Goal: Transaction & Acquisition: Purchase product/service

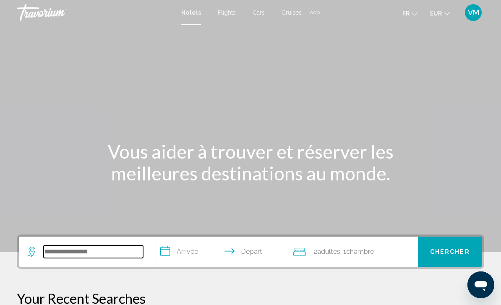
click at [72, 252] on input "Search widget" at bounding box center [94, 252] width 100 height 13
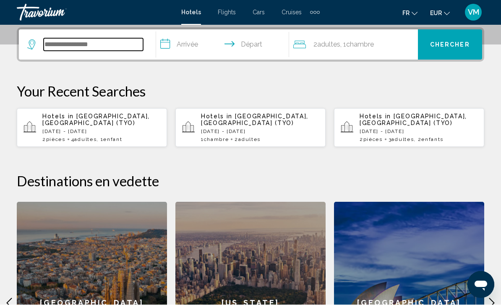
scroll to position [207, 0]
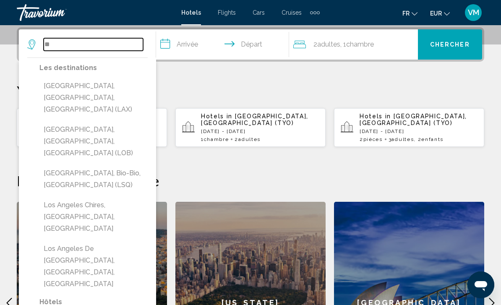
type input "*"
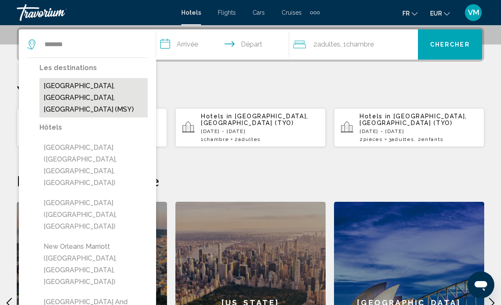
click at [51, 90] on button "New Orleans, LA, United States (MSY)" at bounding box center [93, 97] width 108 height 39
type input "**********"
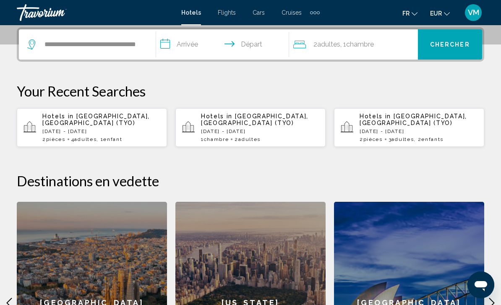
click at [214, 47] on input "**********" at bounding box center [224, 45] width 136 height 33
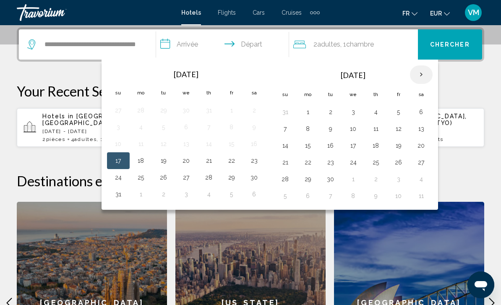
click at [420, 75] on th "Next month" at bounding box center [421, 75] width 23 height 18
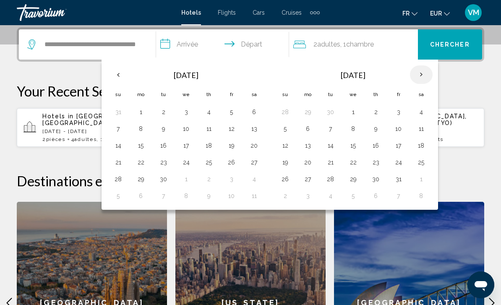
click at [424, 74] on th "Next month" at bounding box center [421, 75] width 23 height 18
click at [312, 143] on button "10" at bounding box center [308, 146] width 13 height 12
click at [400, 145] on button "14" at bounding box center [398, 146] width 13 height 12
type input "**********"
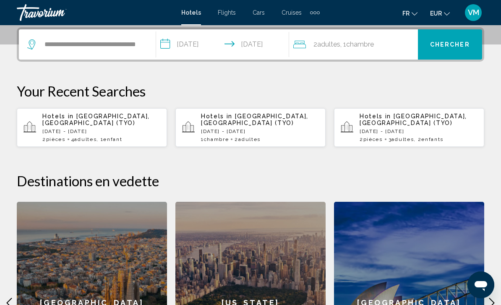
click at [395, 47] on div "2 Adulte Adultes , 1 Chambre pièces" at bounding box center [356, 45] width 125 height 12
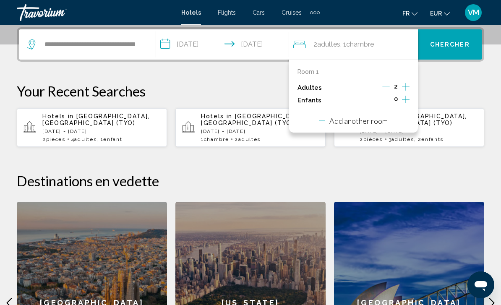
click at [454, 42] on span "Chercher" at bounding box center [450, 45] width 40 height 7
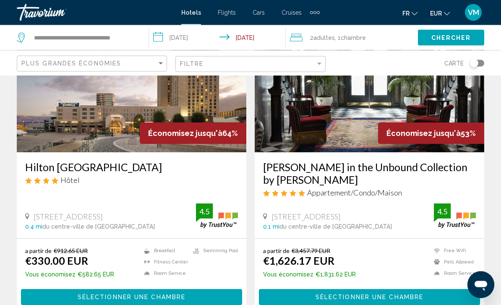
scroll to position [89, 0]
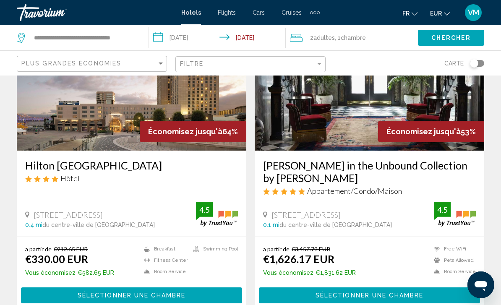
click at [218, 294] on button "Sélectionner une chambre" at bounding box center [131, 296] width 221 height 16
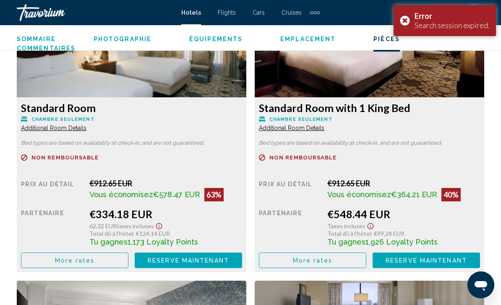
scroll to position [1924, 0]
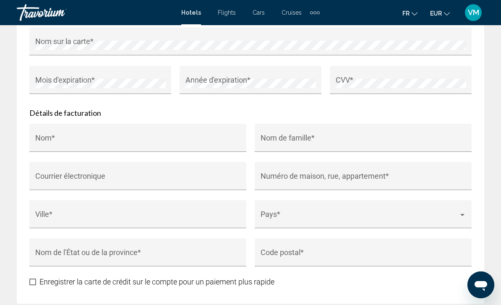
scroll to position [1239, 0]
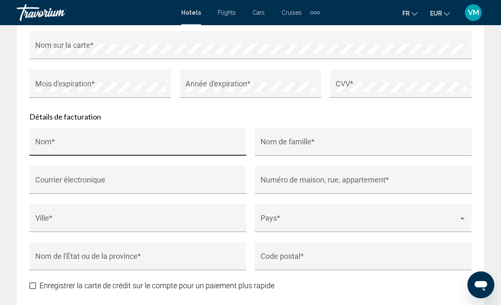
click at [151, 142] on input "Nom *" at bounding box center [138, 146] width 206 height 8
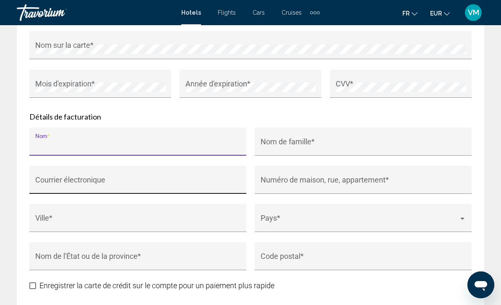
click at [212, 180] on input "Courrier électronique" at bounding box center [138, 184] width 206 height 8
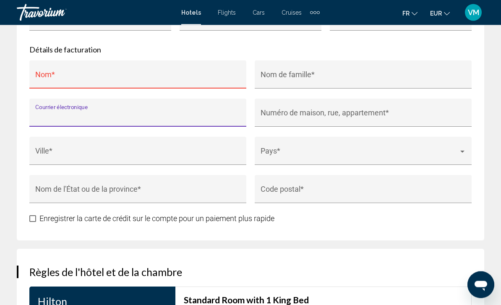
scroll to position [1306, 0]
click at [364, 182] on div "Code postal *" at bounding box center [364, 192] width 206 height 22
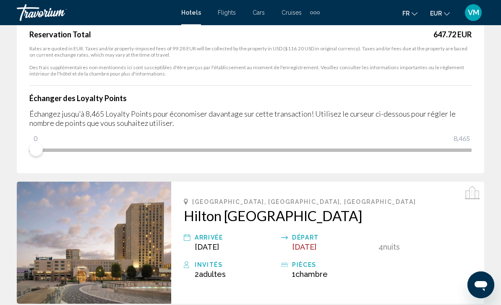
scroll to position [215, 0]
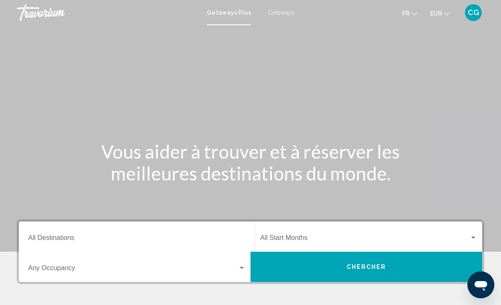
click at [287, 16] on span "Getaways" at bounding box center [281, 12] width 26 height 7
click at [187, 242] on input "Destination All Destinations" at bounding box center [137, 240] width 218 height 8
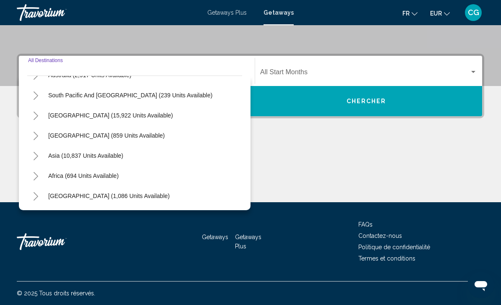
scroll to position [136, 0]
click at [36, 157] on icon "Toggle Asia (10,837 units available)" at bounding box center [36, 156] width 6 height 8
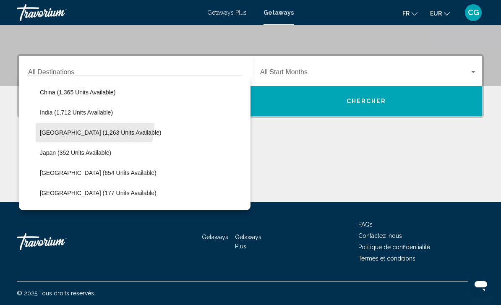
scroll to position [262, 0]
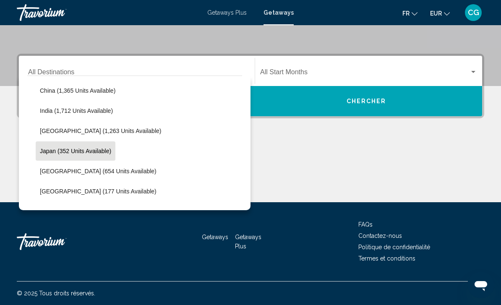
click at [94, 153] on span "Japan (352 units available)" at bounding box center [75, 151] width 71 height 7
type input "**********"
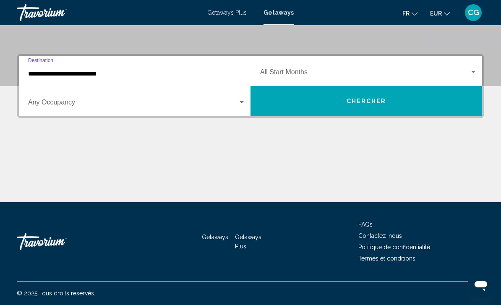
click at [366, 75] on span "Search widget" at bounding box center [365, 74] width 210 height 8
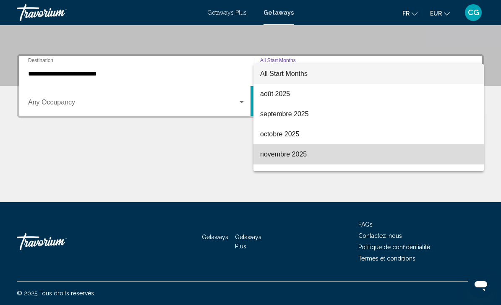
click at [302, 158] on span "novembre 2025" at bounding box center [368, 154] width 217 height 20
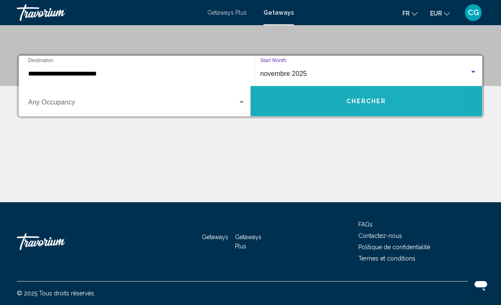
click at [375, 107] on button "Chercher" at bounding box center [367, 101] width 232 height 30
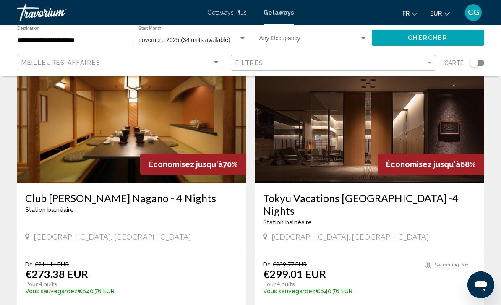
scroll to position [661, 0]
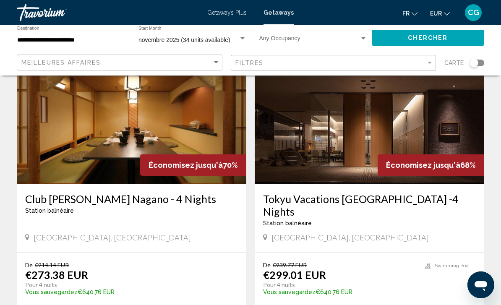
click at [449, 12] on icon "Change currency" at bounding box center [447, 14] width 6 height 6
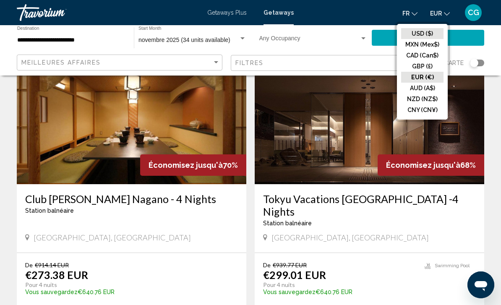
click at [434, 33] on button "USD ($)" at bounding box center [422, 33] width 42 height 11
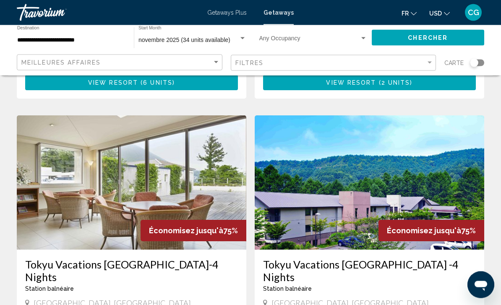
scroll to position [294, 0]
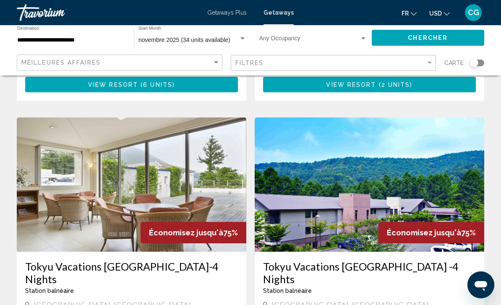
click at [443, 15] on button "USD USD ($) MXN (Mex$) CAD (Can$) GBP (£) EUR (€) AUD (A$) NZD (NZ$) CNY (CN¥)" at bounding box center [440, 13] width 21 height 12
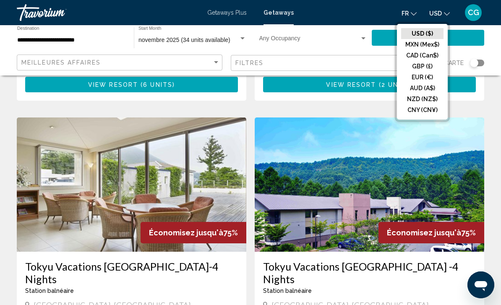
click at [428, 34] on button "USD ($)" at bounding box center [422, 33] width 42 height 11
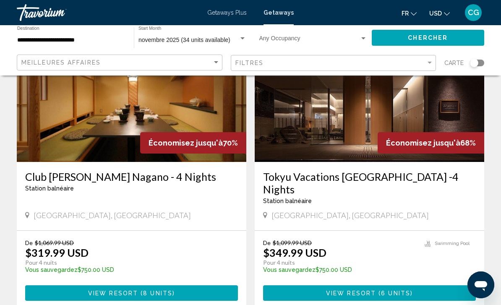
scroll to position [682, 0]
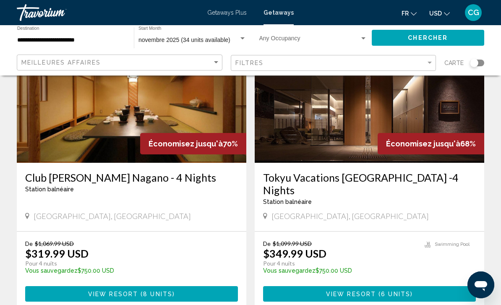
click at [351, 135] on img "Main content" at bounding box center [370, 96] width 230 height 134
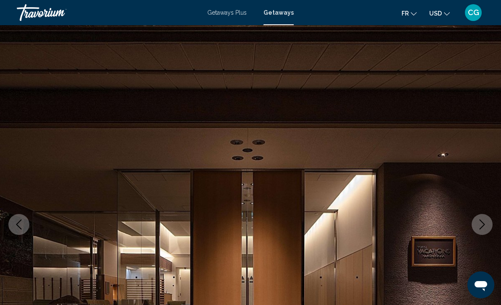
click at [481, 227] on icon "Next image" at bounding box center [482, 225] width 10 height 10
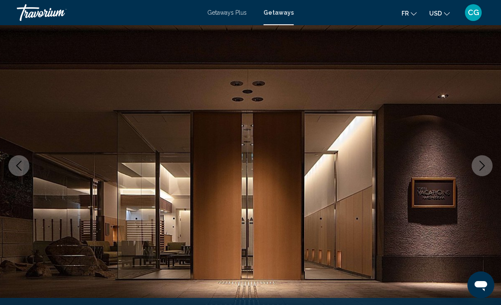
scroll to position [56, 0]
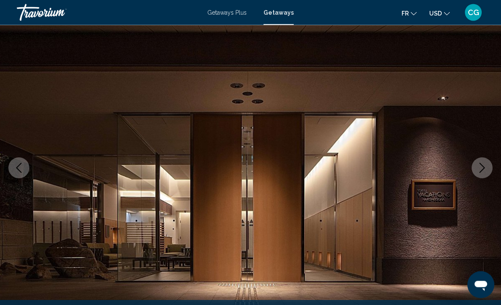
click at [483, 171] on icon "Next image" at bounding box center [482, 168] width 10 height 10
click at [484, 167] on icon "Next image" at bounding box center [482, 168] width 10 height 10
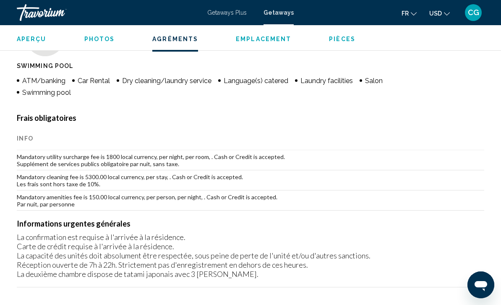
scroll to position [707, 0]
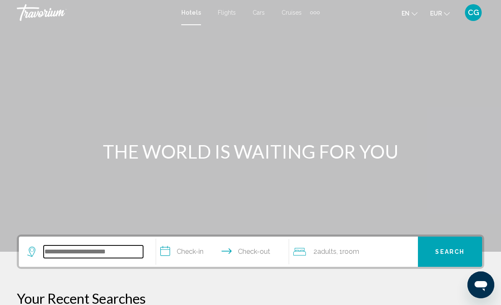
click at [107, 246] on input "Search widget" at bounding box center [94, 252] width 100 height 13
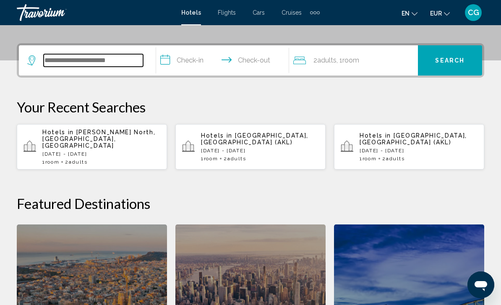
scroll to position [207, 0]
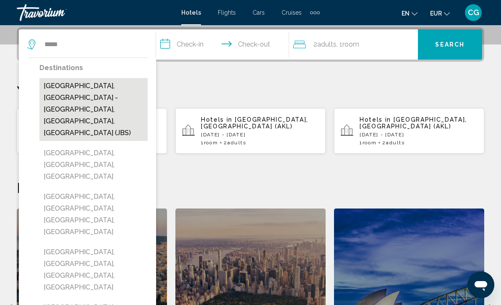
click at [108, 94] on button "[GEOGRAPHIC_DATA], [GEOGRAPHIC_DATA] - [GEOGRAPHIC_DATA], [GEOGRAPHIC_DATA], [G…" at bounding box center [93, 109] width 108 height 63
type input "**********"
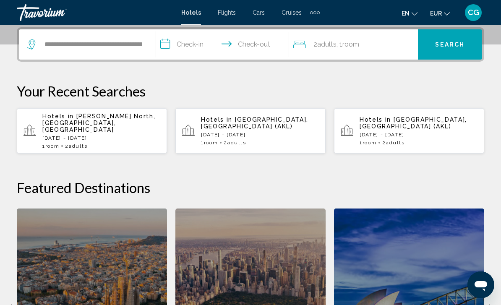
click at [205, 49] on input "**********" at bounding box center [224, 45] width 136 height 33
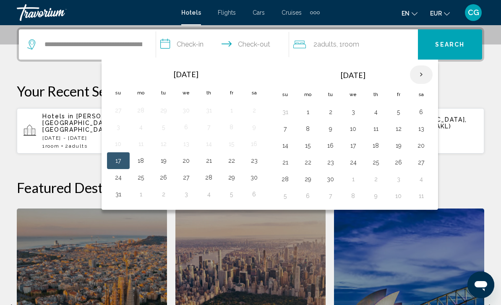
click at [424, 76] on th "Next month" at bounding box center [421, 75] width 23 height 18
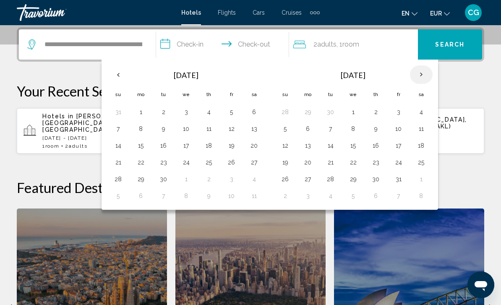
click at [429, 72] on th "Next month" at bounding box center [421, 75] width 23 height 18
click at [425, 76] on th "Next month" at bounding box center [421, 75] width 23 height 18
click at [417, 72] on th "Next month" at bounding box center [421, 75] width 23 height 18
click at [211, 162] on button "25" at bounding box center [208, 163] width 13 height 12
click at [260, 160] on button "27" at bounding box center [254, 163] width 13 height 12
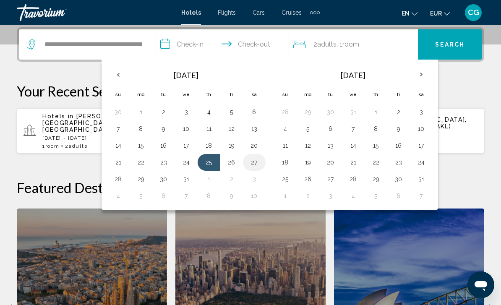
type input "**********"
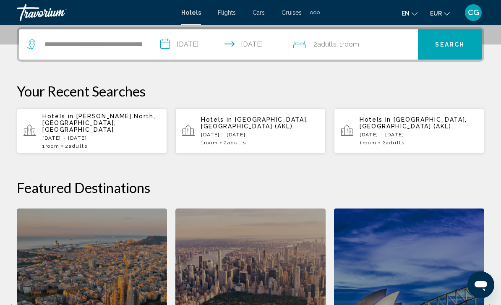
click at [377, 48] on div "2 Adult Adults , 1 Room rooms" at bounding box center [356, 45] width 125 height 12
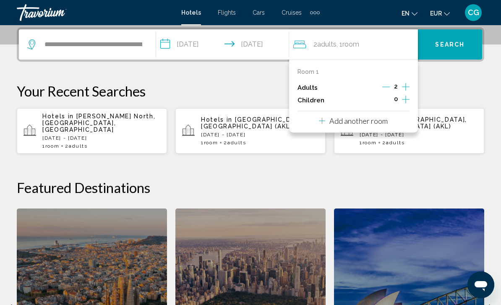
click at [407, 99] on icon "Increment children" at bounding box center [406, 99] width 8 height 10
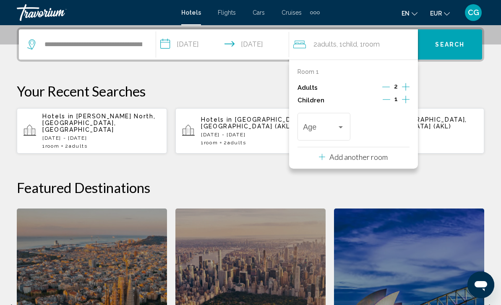
click at [409, 98] on icon "Increment children" at bounding box center [406, 100] width 8 height 8
click at [336, 126] on span "Travelers: 2 adults, 2 children" at bounding box center [320, 129] width 34 height 8
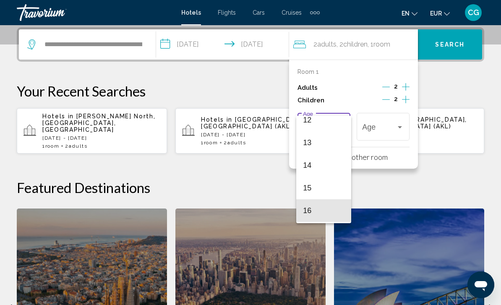
scroll to position [280, 0]
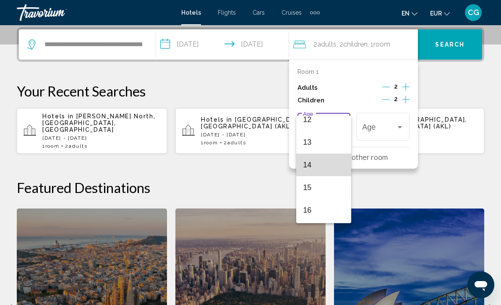
click at [330, 165] on span "14" at bounding box center [324, 165] width 42 height 23
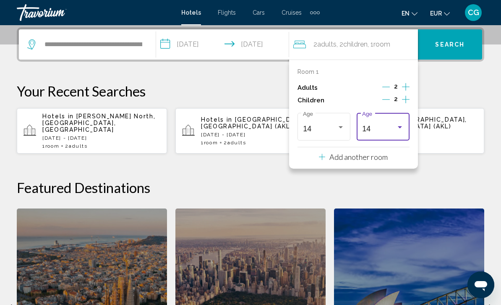
click at [396, 127] on div "14" at bounding box center [379, 129] width 34 height 8
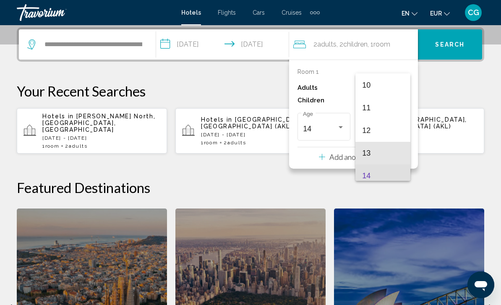
scroll to position [226, 0]
click at [387, 113] on span "11" at bounding box center [383, 108] width 42 height 23
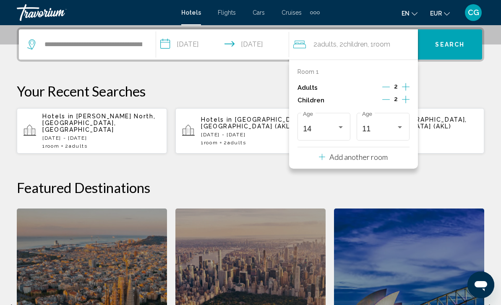
click at [459, 53] on button "Search" at bounding box center [450, 44] width 64 height 30
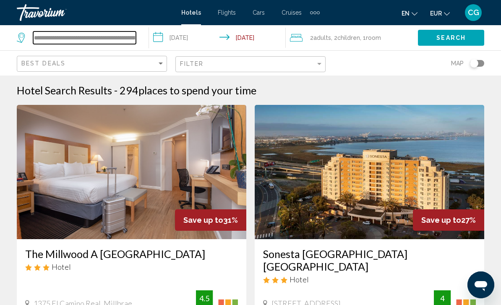
click at [119, 38] on input "**********" at bounding box center [84, 37] width 103 height 13
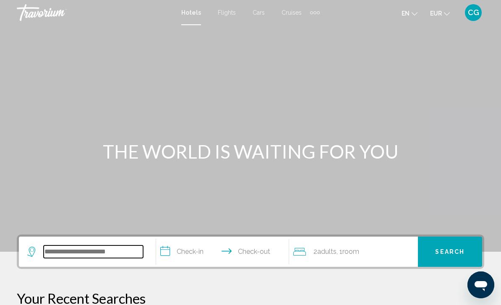
click at [134, 258] on input "Search widget" at bounding box center [94, 252] width 100 height 13
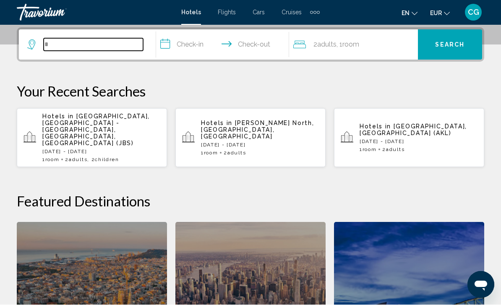
scroll to position [207, 0]
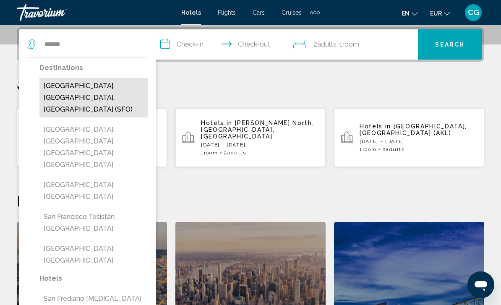
click at [108, 85] on button "[GEOGRAPHIC_DATA], [GEOGRAPHIC_DATA], [GEOGRAPHIC_DATA] (SFO)" at bounding box center [93, 97] width 108 height 39
type input "**********"
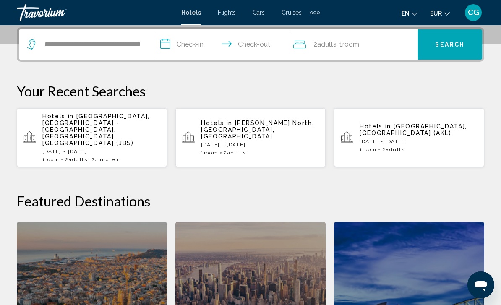
click at [206, 50] on input "**********" at bounding box center [224, 45] width 136 height 33
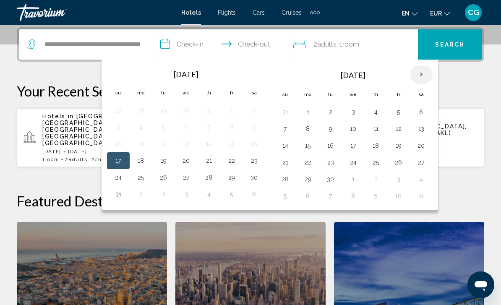
click at [421, 76] on th "Next month" at bounding box center [421, 75] width 23 height 18
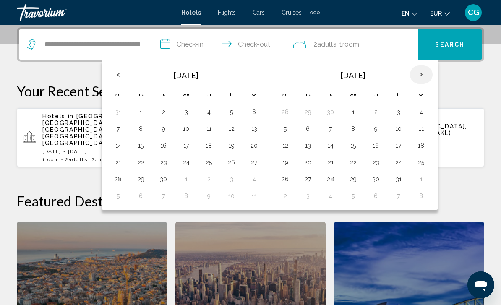
click at [426, 77] on th "Next month" at bounding box center [421, 75] width 23 height 18
click at [428, 77] on th "Next month" at bounding box center [421, 75] width 23 height 18
click at [373, 161] on button "25" at bounding box center [376, 163] width 13 height 12
click at [421, 163] on button "27" at bounding box center [421, 163] width 13 height 12
type input "**********"
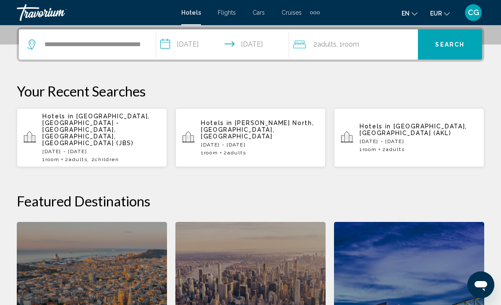
click at [390, 53] on div "2 Adult Adults , 1 Room rooms" at bounding box center [356, 44] width 125 height 30
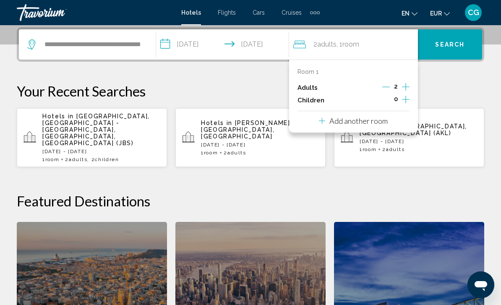
click at [409, 99] on icon "Increment children" at bounding box center [406, 99] width 8 height 10
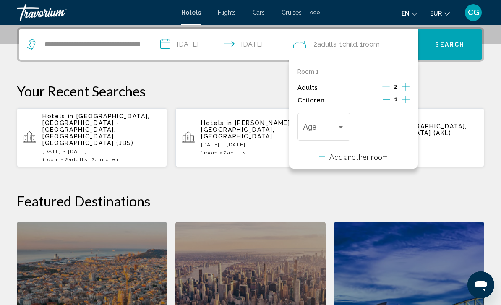
click at [409, 102] on icon "Increment children" at bounding box center [406, 99] width 8 height 10
click at [338, 131] on div "Travelers: 2 adults, 2 children" at bounding box center [324, 129] width 42 height 8
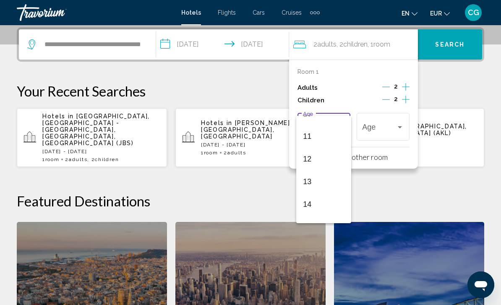
scroll to position [232, 0]
click at [323, 145] on span "11" at bounding box center [324, 144] width 42 height 23
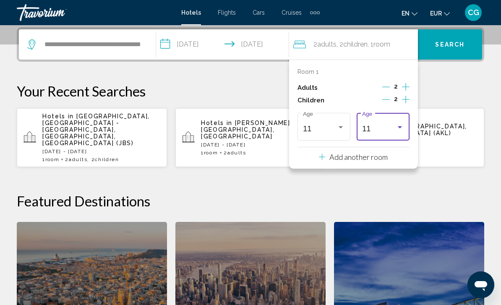
click at [392, 126] on div "11" at bounding box center [379, 129] width 34 height 8
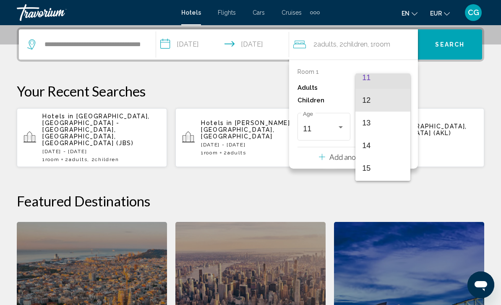
scroll to position [261, 0]
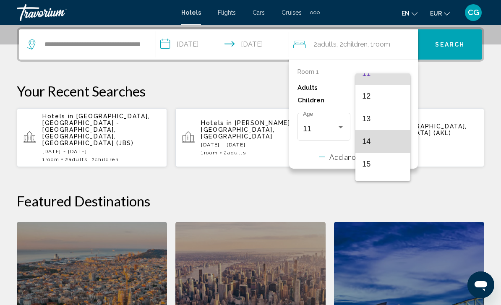
click at [382, 147] on span "14" at bounding box center [383, 141] width 42 height 23
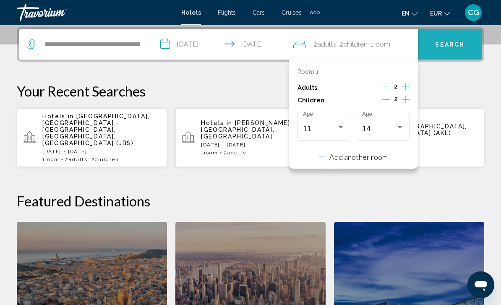
click at [456, 45] on span "Search" at bounding box center [449, 45] width 29 height 7
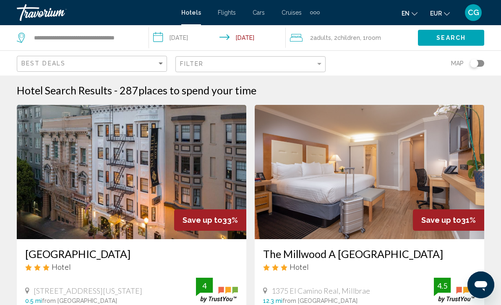
click at [446, 18] on button "EUR USD ($) MXN (Mex$) CAD (Can$) GBP (£) EUR (€) AUD (A$) NZD (NZ$) CNY (CN¥)" at bounding box center [440, 13] width 20 height 12
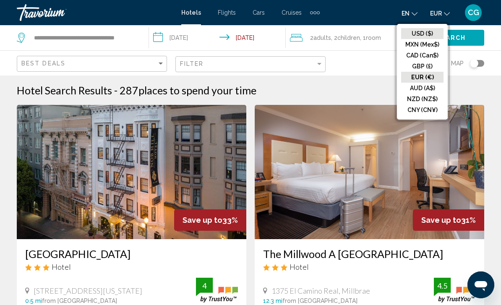
click at [433, 33] on button "USD ($)" at bounding box center [422, 33] width 42 height 11
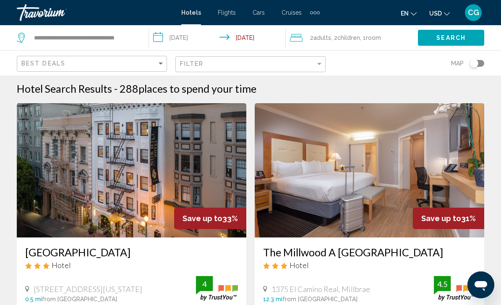
scroll to position [16, 0]
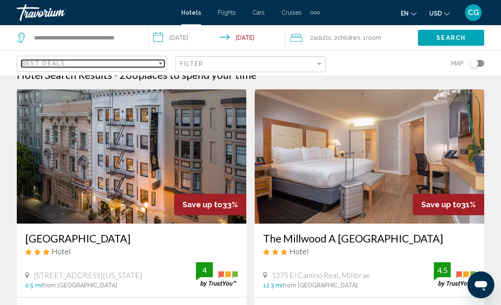
click at [150, 67] on div "Best Deals" at bounding box center [89, 63] width 136 height 7
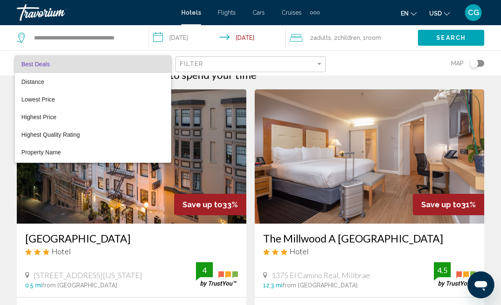
click at [308, 57] on div at bounding box center [250, 152] width 501 height 305
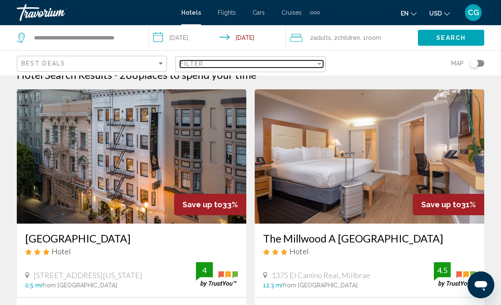
click at [312, 66] on div "Filter" at bounding box center [248, 63] width 136 height 7
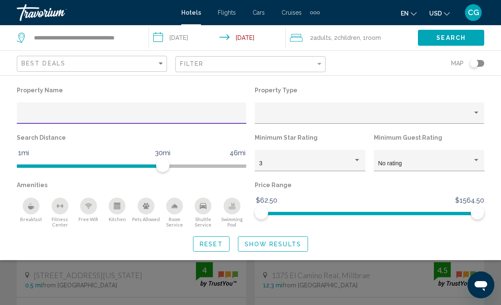
click at [202, 118] on input "Hotel Filters" at bounding box center [131, 116] width 221 height 7
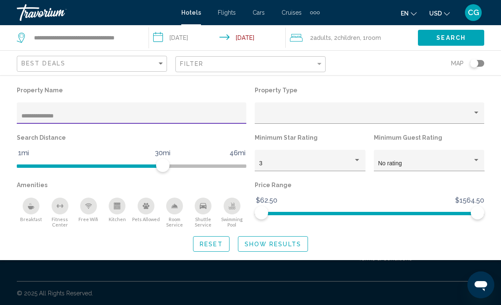
type input "**********"
click at [285, 243] on span "Show Results" at bounding box center [273, 244] width 57 height 7
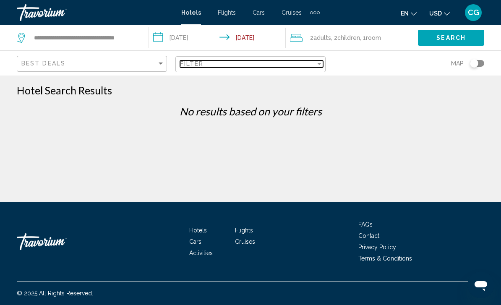
click at [314, 62] on div "Filter" at bounding box center [248, 63] width 136 height 7
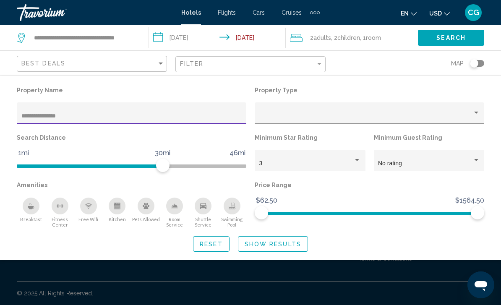
click at [221, 117] on input "**********" at bounding box center [131, 116] width 221 height 7
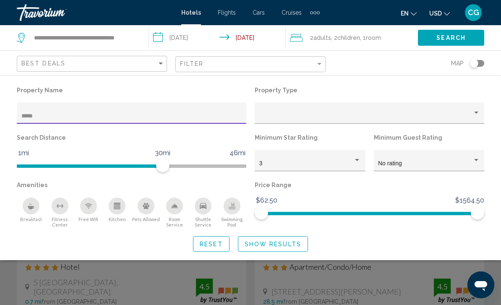
type input "*****"
click at [297, 241] on span "Show Results" at bounding box center [273, 244] width 57 height 7
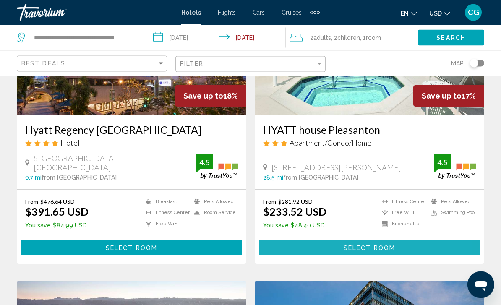
scroll to position [124, 0]
click at [409, 246] on button "Select Room" at bounding box center [369, 248] width 221 height 16
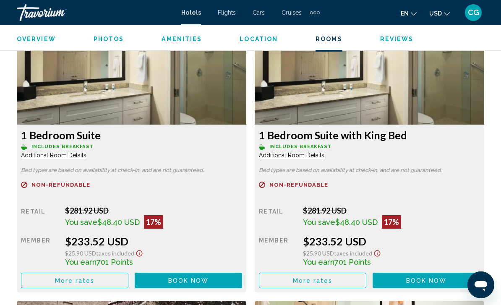
scroll to position [1315, 0]
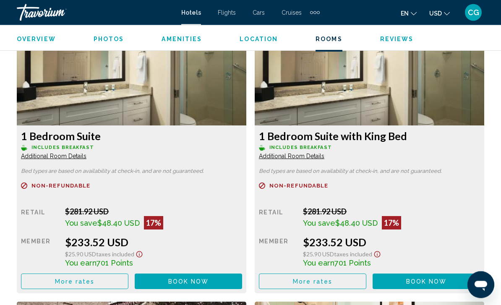
click at [77, 159] on span "Additional Room Details" at bounding box center [54, 156] width 66 height 7
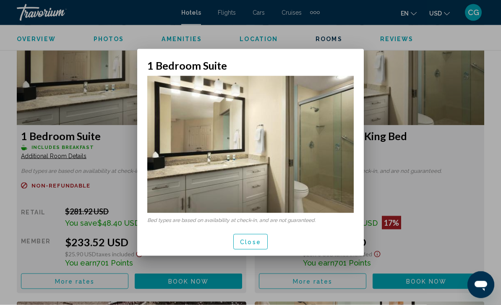
scroll to position [0, 0]
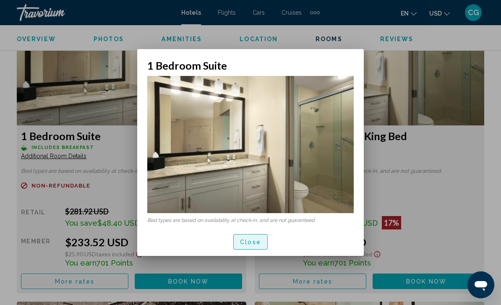
click at [252, 247] on button "Close" at bounding box center [250, 242] width 34 height 16
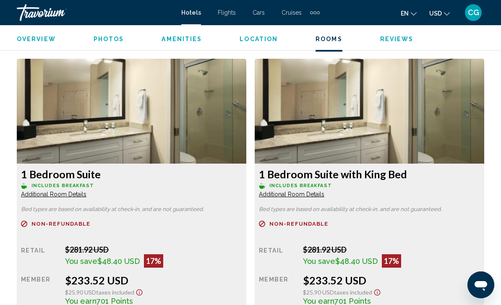
scroll to position [1280, 0]
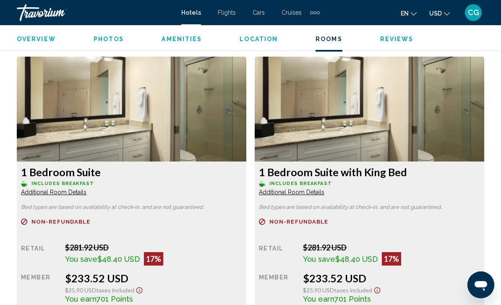
click at [87, 189] on span "Additional Room Details" at bounding box center [54, 192] width 66 height 7
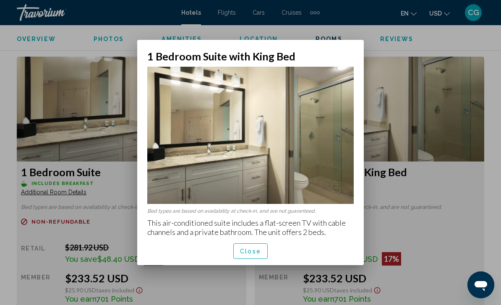
scroll to position [0, 0]
click at [422, 225] on div at bounding box center [250, 152] width 501 height 305
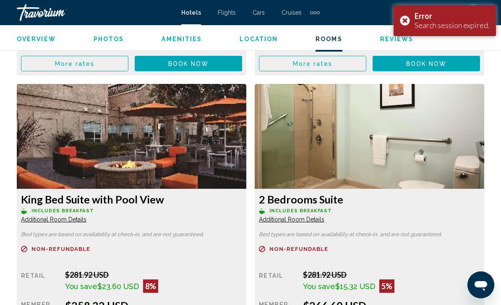
scroll to position [1533, 0]
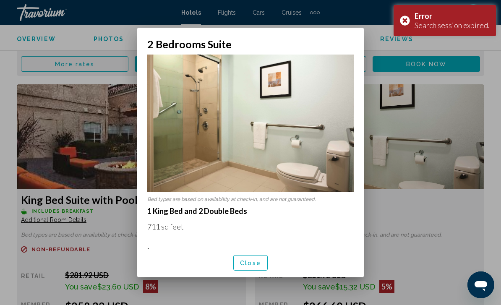
click at [417, 212] on div at bounding box center [250, 152] width 501 height 305
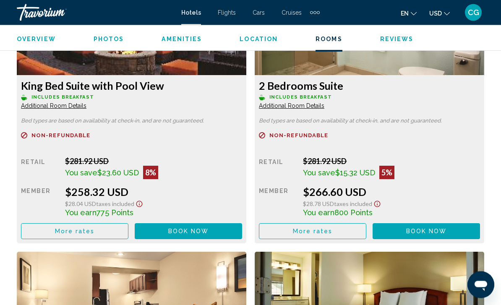
scroll to position [1647, 0]
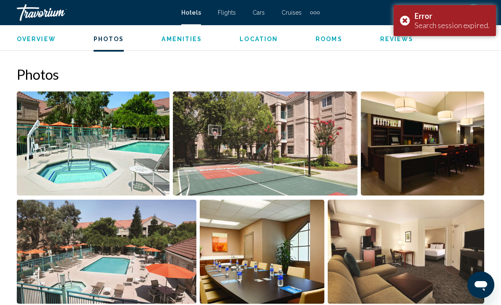
scroll to position [539, 0]
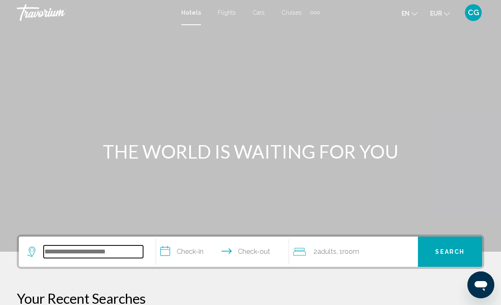
click at [68, 253] on input "Search widget" at bounding box center [94, 252] width 100 height 13
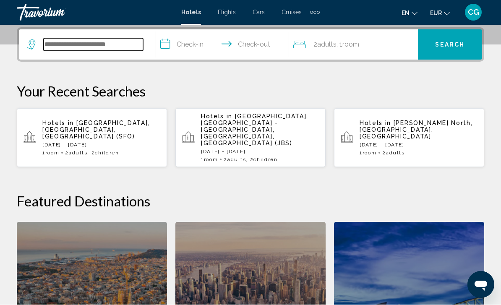
scroll to position [207, 0]
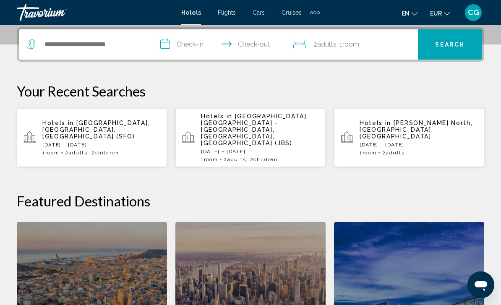
click at [58, 123] on span "[GEOGRAPHIC_DATA], [GEOGRAPHIC_DATA], [GEOGRAPHIC_DATA] (SFO)" at bounding box center [96, 130] width 108 height 20
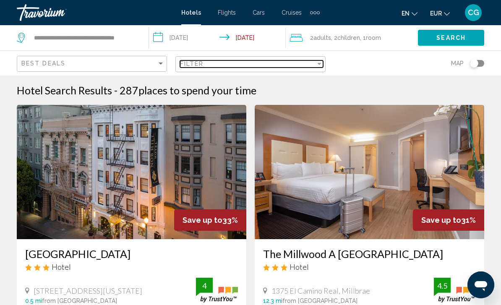
click at [317, 66] on div "Filter" at bounding box center [320, 63] width 8 height 7
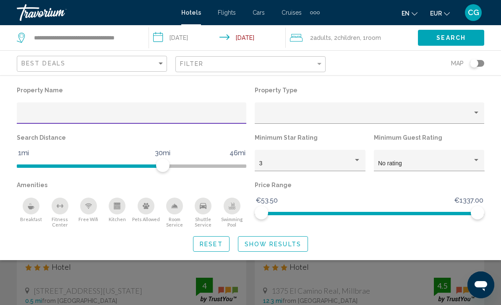
click at [202, 120] on input "Hotel Filters" at bounding box center [131, 116] width 221 height 7
type input "**********"
click at [286, 241] on span "Show Results" at bounding box center [273, 244] width 57 height 7
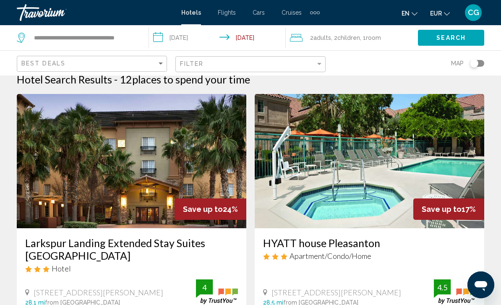
scroll to position [8, 0]
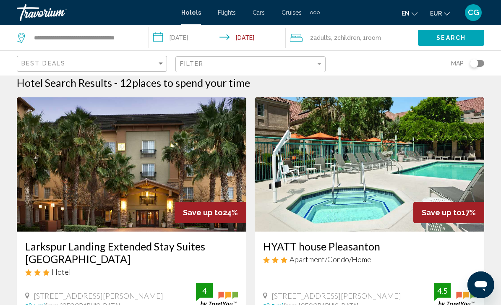
click at [440, 12] on span "EUR" at bounding box center [436, 13] width 12 height 7
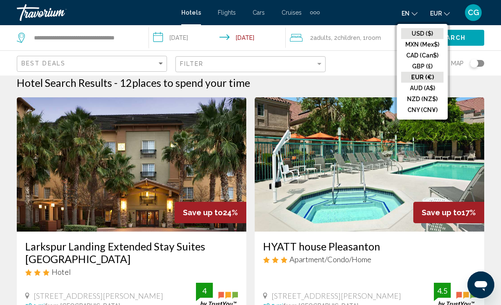
click at [433, 30] on button "USD ($)" at bounding box center [422, 33] width 42 height 11
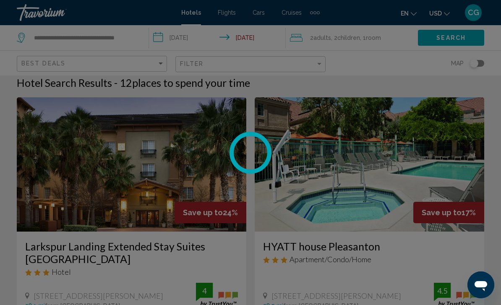
scroll to position [7, 0]
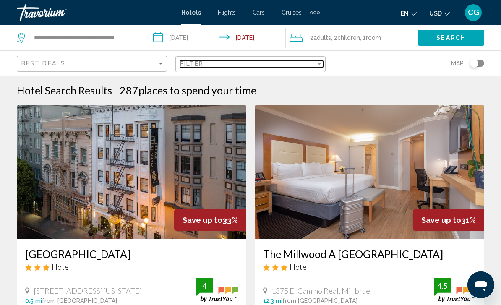
click at [313, 65] on div "Filter" at bounding box center [248, 63] width 136 height 7
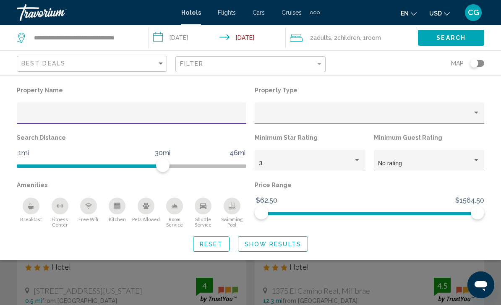
click at [228, 119] on input "Hotel Filters" at bounding box center [131, 116] width 221 height 7
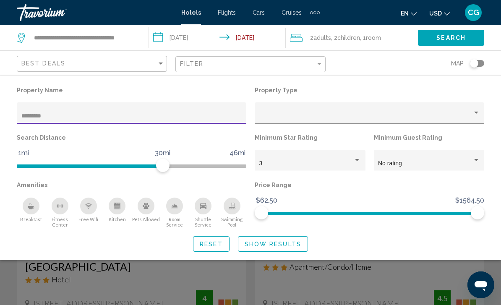
type input "**********"
click at [290, 242] on span "Show Results" at bounding box center [273, 244] width 57 height 7
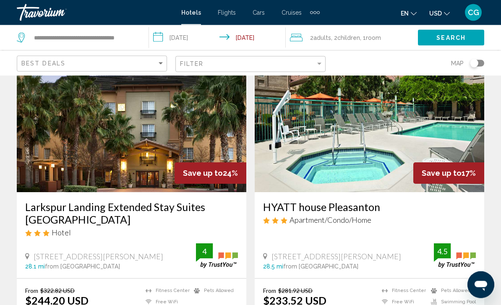
scroll to position [47, 0]
click at [396, 154] on img "Main content" at bounding box center [370, 125] width 230 height 134
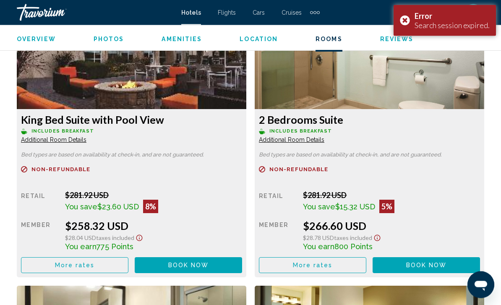
scroll to position [1613, 0]
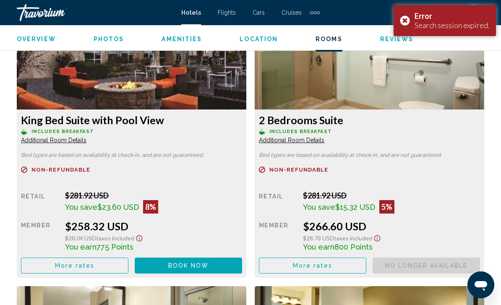
click at [411, 17] on div "Error Search session expired." at bounding box center [445, 20] width 102 height 31
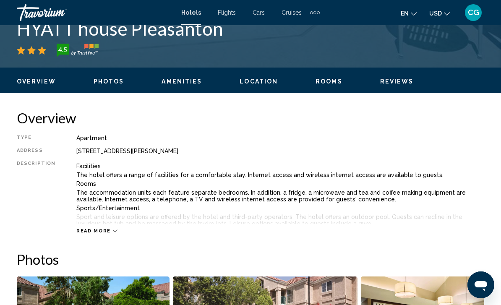
scroll to position [355, 0]
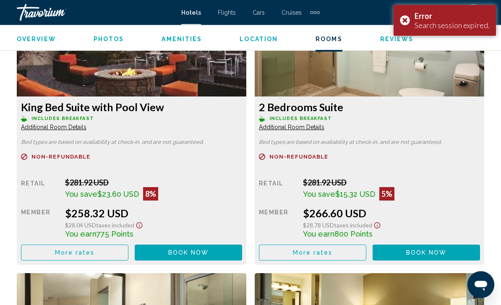
scroll to position [1626, 0]
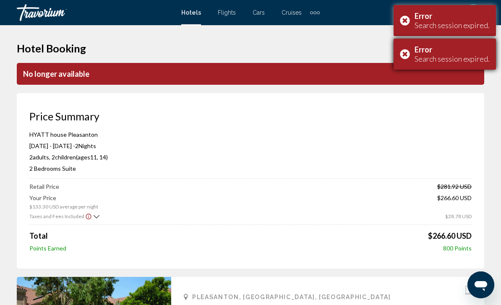
click at [414, 48] on div "Error Search session expired." at bounding box center [445, 54] width 102 height 31
click at [409, 16] on div "Error Search session expired." at bounding box center [445, 20] width 102 height 31
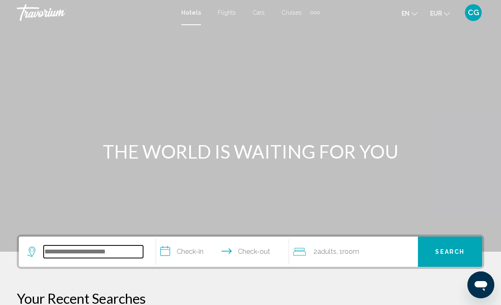
click at [66, 255] on input "Search widget" at bounding box center [94, 252] width 100 height 13
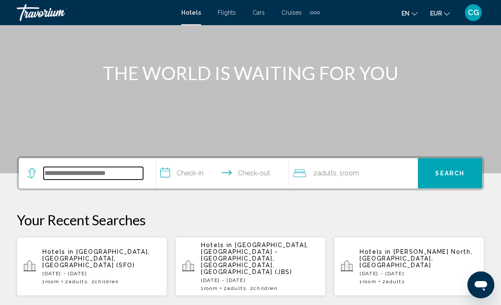
scroll to position [207, 0]
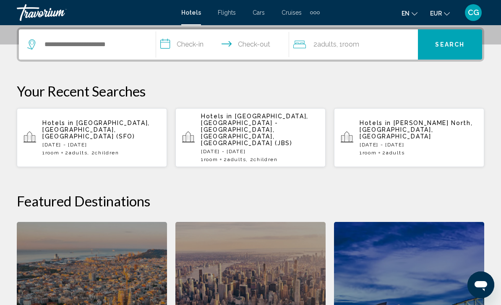
click at [64, 142] on p "[DATE] - [DATE]" at bounding box center [101, 145] width 118 height 6
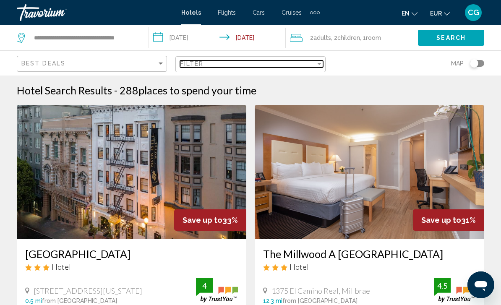
click at [318, 64] on div "Filter" at bounding box center [319, 64] width 4 height 2
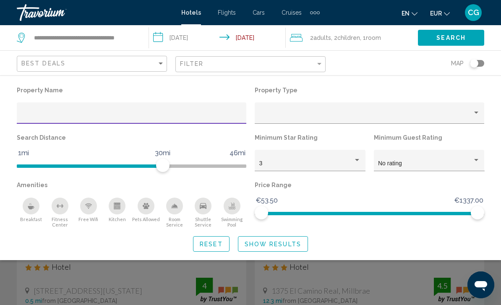
click at [220, 119] on input "Hotel Filters" at bounding box center [131, 116] width 221 height 7
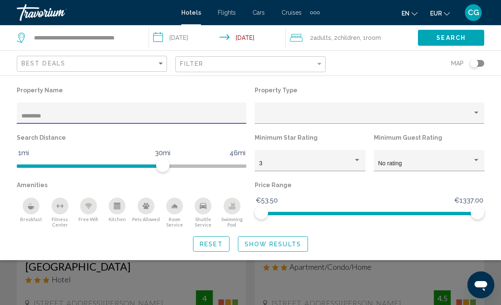
type input "**********"
click at [294, 239] on button "Show Results" at bounding box center [273, 244] width 70 height 16
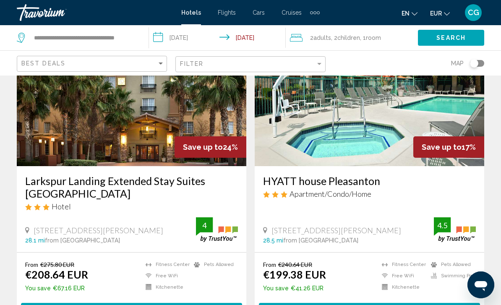
scroll to position [73, 0]
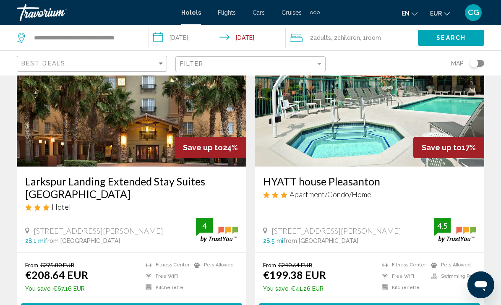
click at [448, 17] on button "EUR USD ($) MXN (Mex$) CAD (Can$) GBP (£) EUR (€) AUD (A$) NZD (NZ$) CNY (CN¥)" at bounding box center [440, 13] width 20 height 12
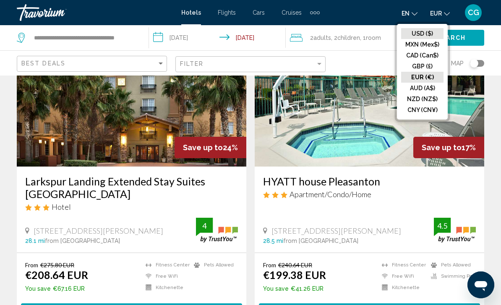
click at [431, 32] on button "USD ($)" at bounding box center [422, 33] width 42 height 11
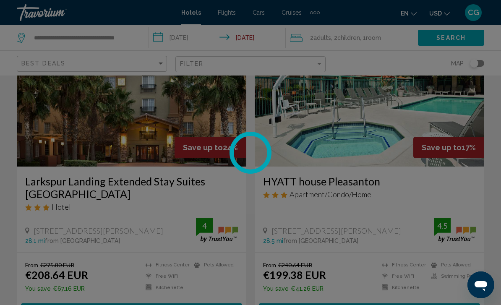
scroll to position [7, 0]
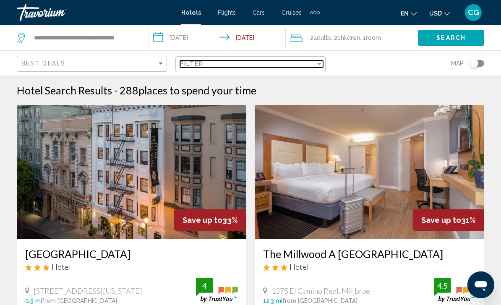
click at [299, 66] on div "Filter" at bounding box center [248, 63] width 136 height 7
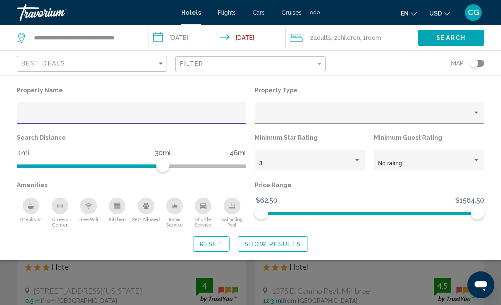
click at [220, 120] on input "Hotel Filters" at bounding box center [131, 116] width 221 height 7
type input "**********"
click at [281, 243] on span "Show Results" at bounding box center [273, 244] width 57 height 7
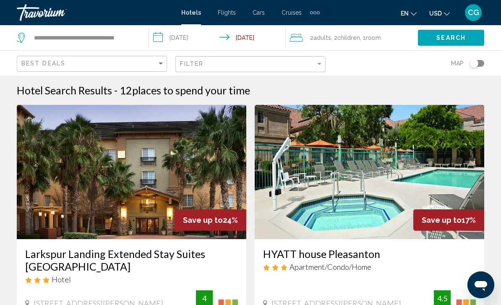
click at [375, 210] on img "Main content" at bounding box center [370, 172] width 230 height 134
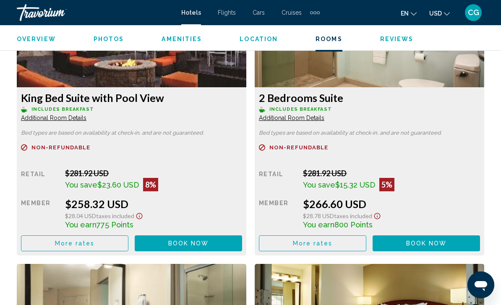
scroll to position [1635, 0]
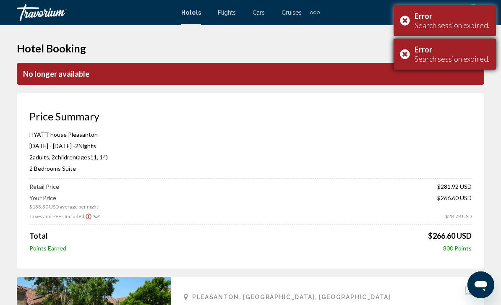
click at [408, 53] on div "Error Search session expired." at bounding box center [445, 54] width 102 height 31
click at [407, 17] on div "Error Search session expired." at bounding box center [445, 20] width 102 height 31
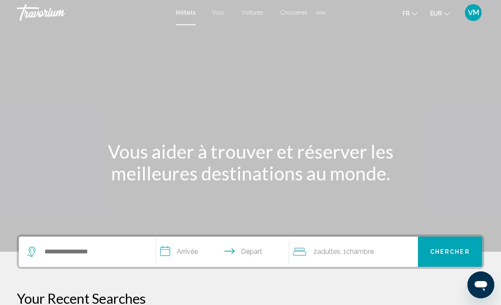
click at [442, 16] on span "EUR" at bounding box center [436, 13] width 12 height 7
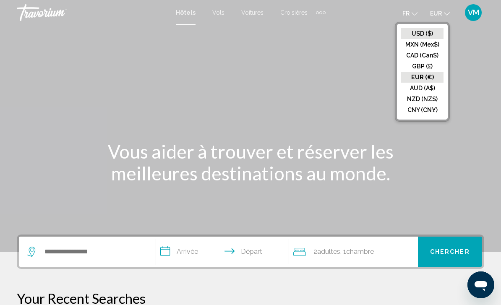
click at [431, 36] on button "USD ($)" at bounding box center [422, 33] width 42 height 11
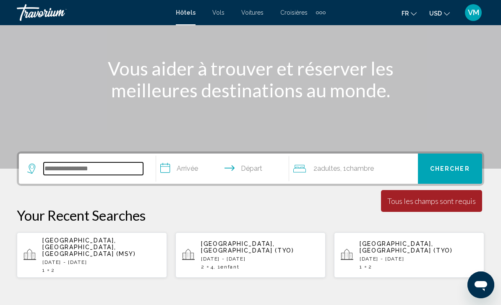
click at [118, 173] on input "Search widget" at bounding box center [94, 169] width 100 height 13
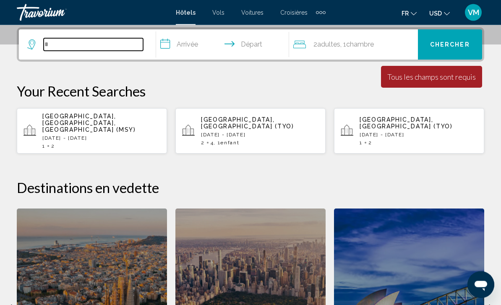
scroll to position [207, 0]
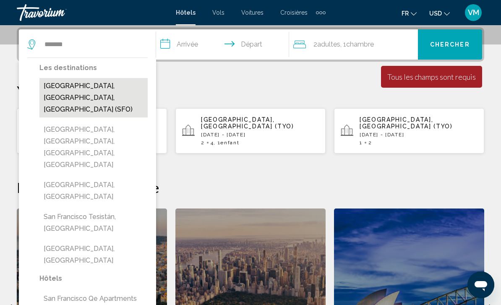
click at [97, 88] on button "[GEOGRAPHIC_DATA], [GEOGRAPHIC_DATA], [GEOGRAPHIC_DATA] (SFO)" at bounding box center [93, 97] width 108 height 39
type input "**********"
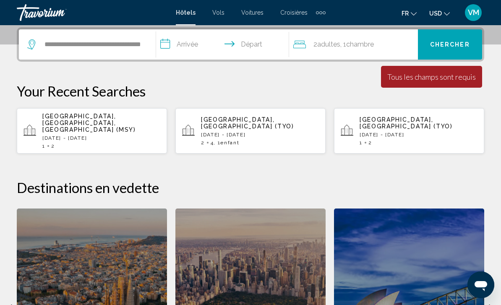
click at [194, 47] on input "**********" at bounding box center [224, 45] width 136 height 33
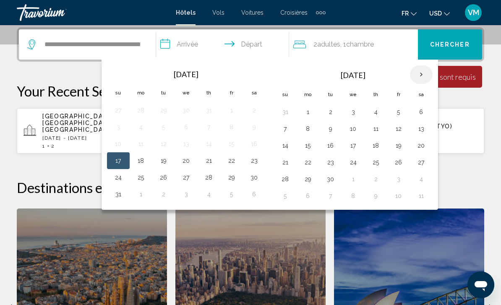
click at [419, 79] on th "Next month" at bounding box center [421, 75] width 23 height 18
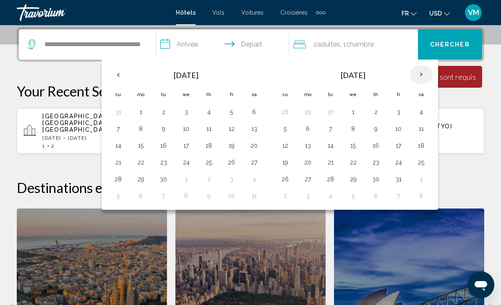
click at [425, 74] on th "Next month" at bounding box center [421, 75] width 23 height 18
click at [422, 77] on th "Next month" at bounding box center [421, 75] width 23 height 18
click at [380, 162] on button "25" at bounding box center [376, 163] width 13 height 12
click at [423, 165] on button "27" at bounding box center [421, 163] width 13 height 12
type input "**********"
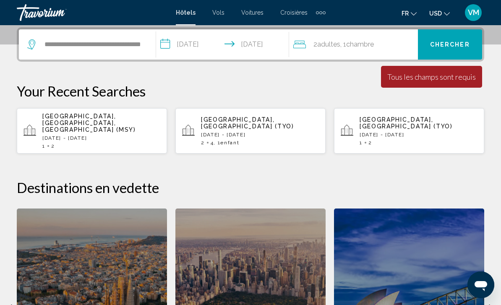
click at [463, 46] on span "Chercher" at bounding box center [450, 45] width 40 height 7
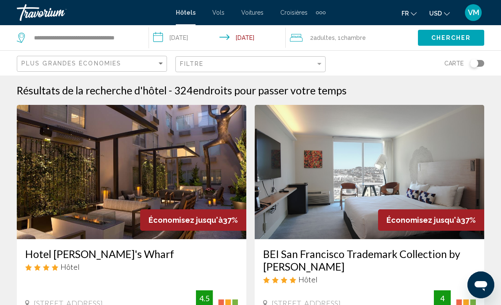
click at [365, 36] on span "Chambre" at bounding box center [353, 37] width 25 height 7
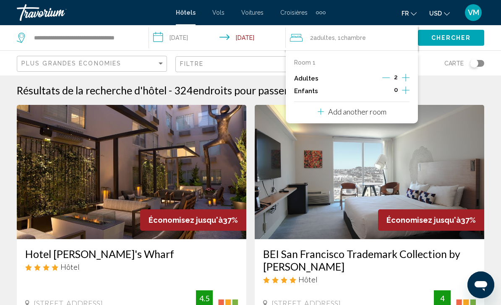
click at [405, 89] on icon "Increment children" at bounding box center [406, 90] width 8 height 10
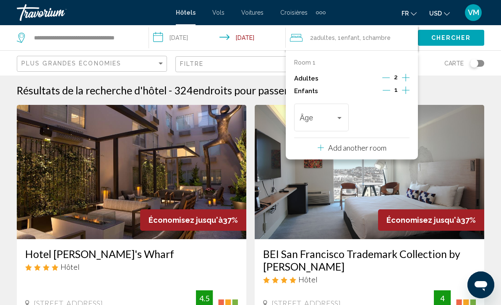
click at [407, 87] on icon "Increment children" at bounding box center [406, 90] width 8 height 10
click at [331, 117] on span "Travelers: 2 adults, 2 children" at bounding box center [318, 119] width 36 height 8
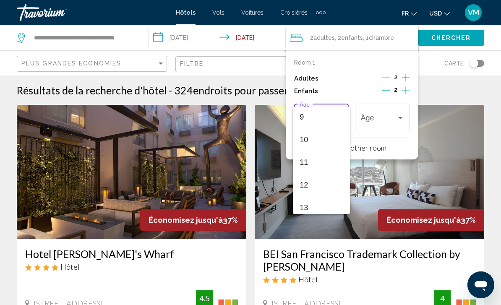
scroll to position [187, 0]
click at [321, 177] on span "11" at bounding box center [321, 180] width 43 height 23
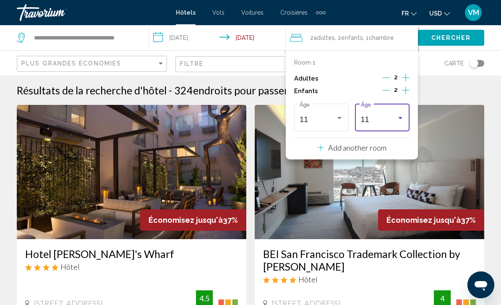
click at [393, 115] on div "11" at bounding box center [379, 119] width 36 height 8
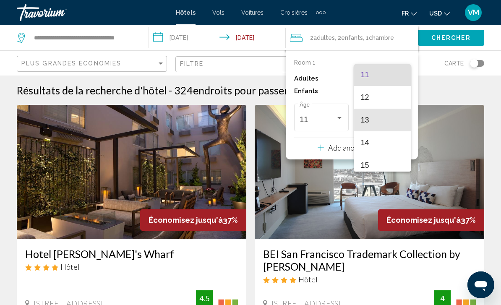
scroll to position [249, 0]
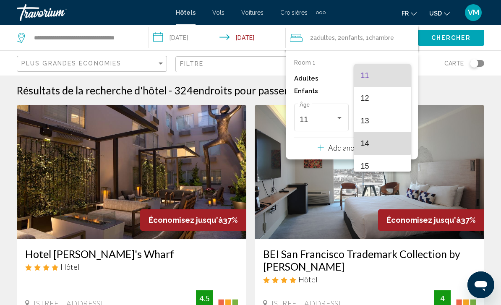
click at [380, 142] on span "14" at bounding box center [382, 143] width 43 height 23
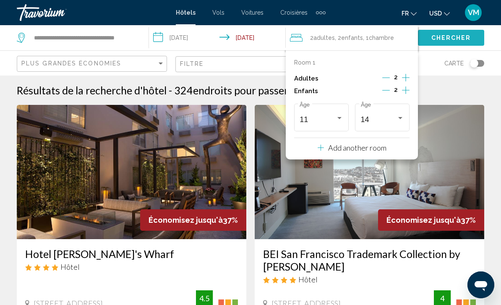
click at [455, 36] on span "Chercher" at bounding box center [452, 38] width 40 height 7
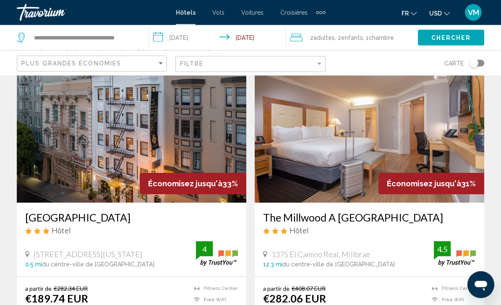
scroll to position [37, 0]
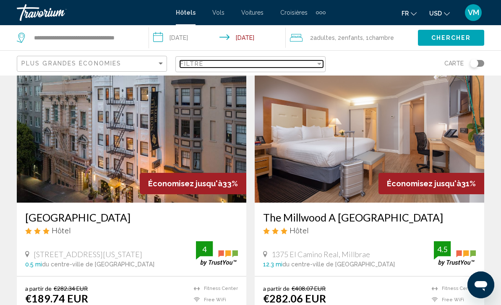
click at [314, 64] on div "Filtre" at bounding box center [248, 63] width 136 height 7
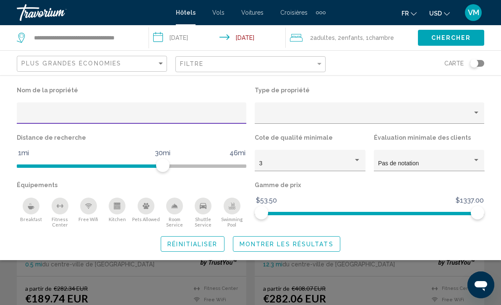
click at [201, 115] on input "Hotel Filters" at bounding box center [131, 116] width 221 height 7
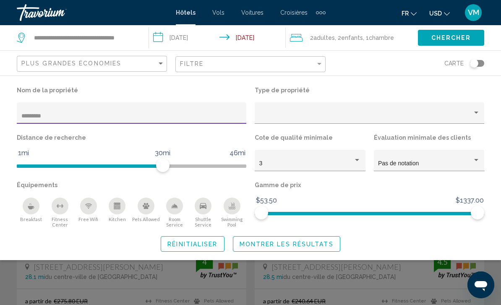
type input "**********"
click at [310, 241] on span "Montrer les résultats" at bounding box center [287, 244] width 94 height 7
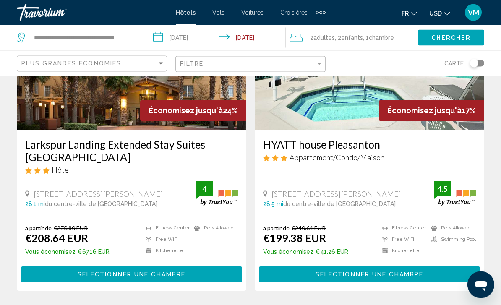
scroll to position [126, 0]
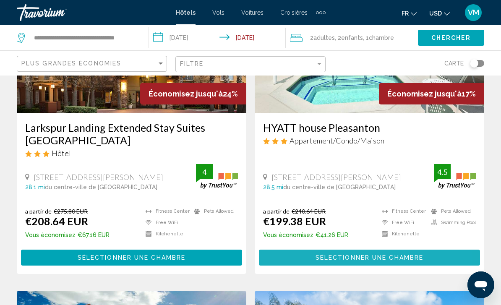
click at [389, 258] on span "Sélectionner une chambre" at bounding box center [370, 258] width 108 height 7
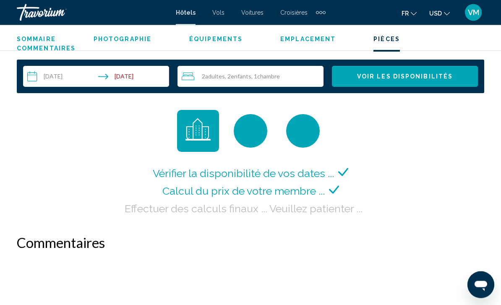
scroll to position [1226, 0]
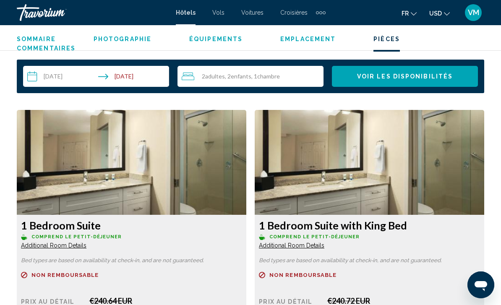
click at [441, 18] on button "USD USD ($) MXN (Mex$) CAD (Can$) GBP (£) EUR (€) AUD (A$) NZD (NZ$) CNY (CN¥)" at bounding box center [440, 13] width 21 height 12
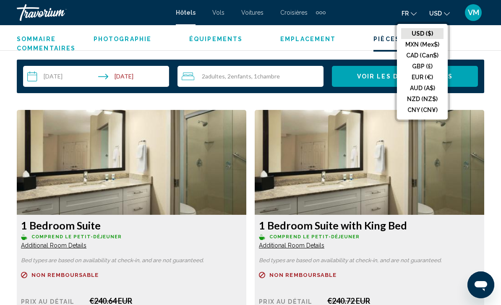
click at [430, 34] on button "USD ($)" at bounding box center [422, 33] width 42 height 11
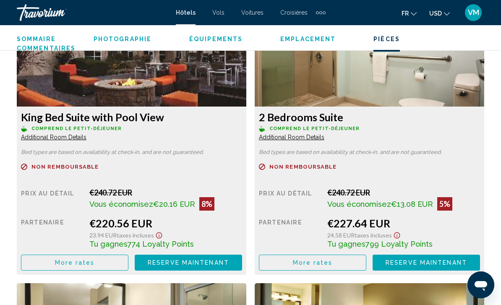
scroll to position [1632, 0]
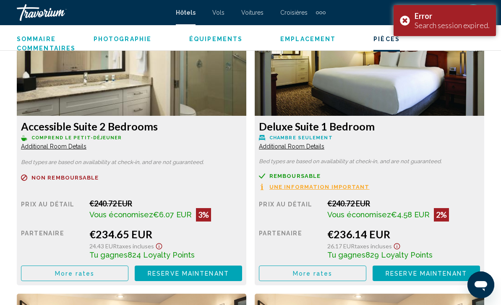
scroll to position [1895, 0]
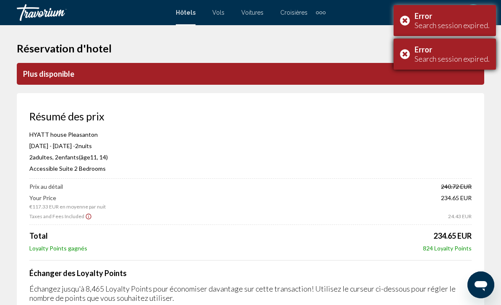
click at [401, 58] on div "Error Search session expired." at bounding box center [445, 54] width 102 height 31
click at [406, 27] on div "Error Search session expired." at bounding box center [445, 20] width 102 height 31
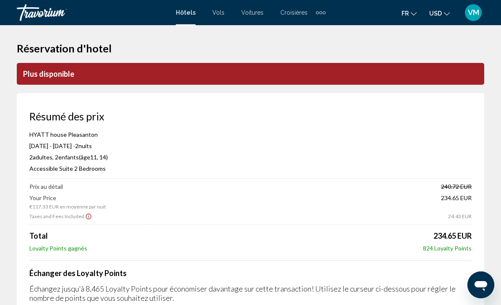
click at [443, 14] on button "USD USD ($) MXN (Mex$) CAD (Can$) GBP (£) EUR (€) AUD (A$) NZD (NZ$) CNY (CN¥)" at bounding box center [440, 13] width 21 height 12
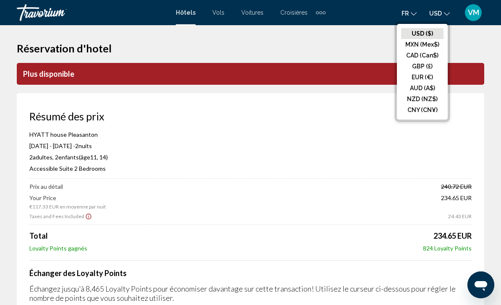
click at [429, 36] on button "USD ($)" at bounding box center [422, 33] width 42 height 11
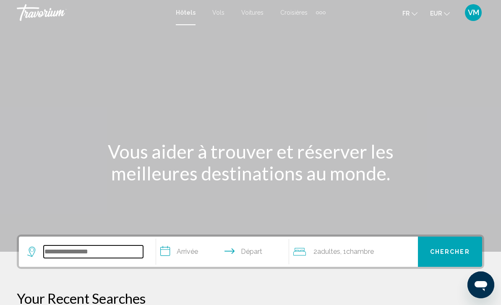
click at [128, 258] on input "Search widget" at bounding box center [94, 252] width 100 height 13
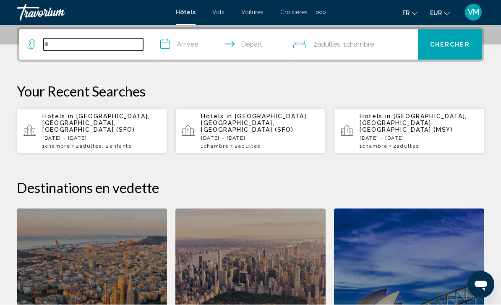
scroll to position [207, 0]
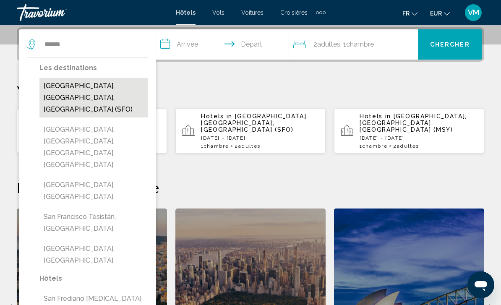
click at [106, 92] on button "[GEOGRAPHIC_DATA], [GEOGRAPHIC_DATA], [GEOGRAPHIC_DATA] (SFO)" at bounding box center [93, 97] width 108 height 39
type input "**********"
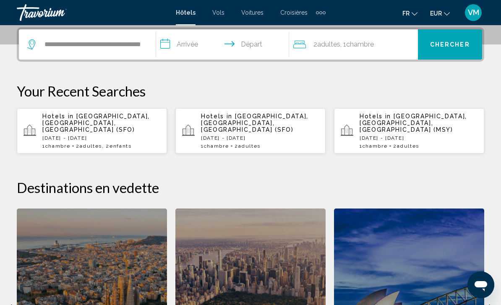
click at [201, 49] on input "**********" at bounding box center [224, 45] width 136 height 33
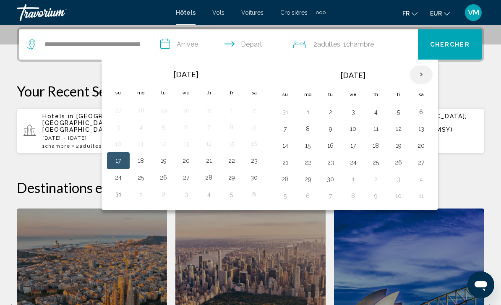
click at [428, 76] on th "Next month" at bounding box center [421, 75] width 23 height 18
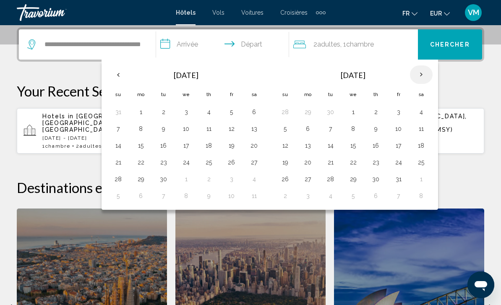
click at [428, 76] on th "Next month" at bounding box center [421, 75] width 23 height 18
click at [426, 75] on th "Next month" at bounding box center [421, 75] width 23 height 18
click at [423, 168] on button "27" at bounding box center [421, 163] width 13 height 12
click at [288, 180] on button "28" at bounding box center [285, 179] width 13 height 12
type input "**********"
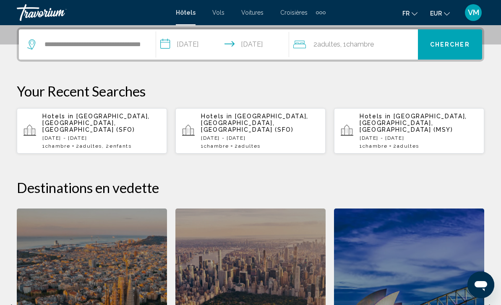
click at [401, 42] on div "2 Adulte Adultes , 1 Chambre pièces" at bounding box center [356, 45] width 125 height 12
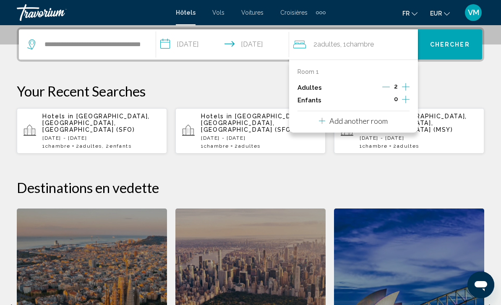
click at [407, 100] on icon "Increment children" at bounding box center [406, 99] width 8 height 10
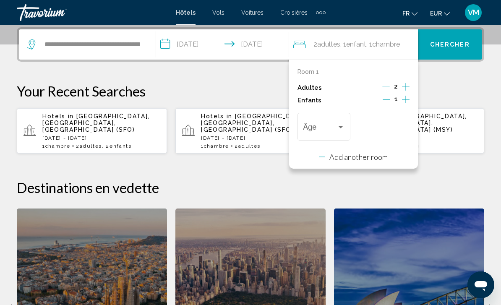
click at [408, 100] on icon "Increment children" at bounding box center [406, 99] width 8 height 10
click at [341, 131] on div "Travelers: 2 adults, 2 children" at bounding box center [324, 129] width 42 height 8
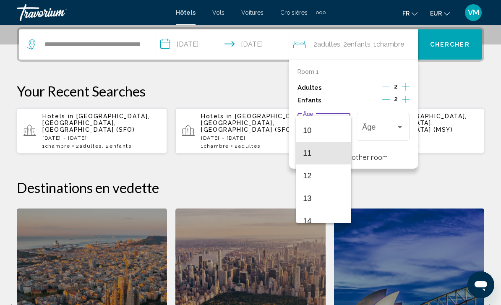
scroll to position [223, 0]
click at [325, 156] on span "11" at bounding box center [324, 153] width 42 height 23
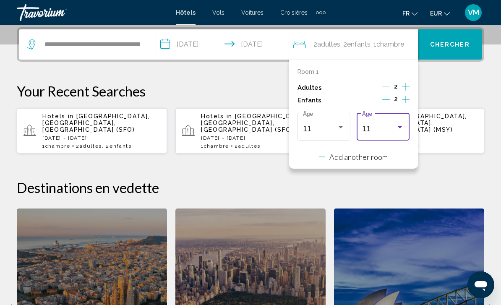
click at [401, 131] on div "11" at bounding box center [383, 129] width 42 height 8
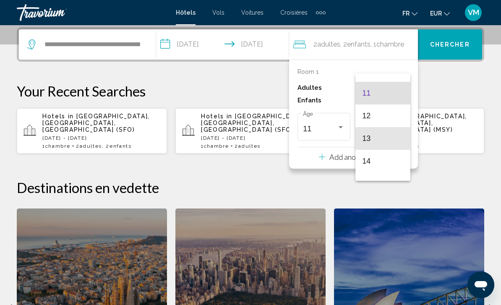
scroll to position [241, 0]
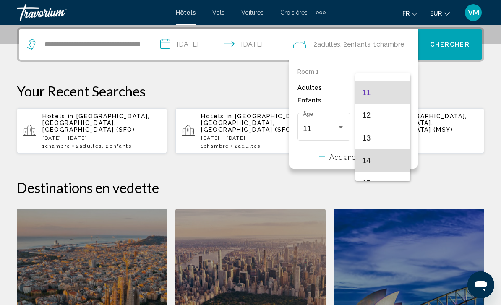
click at [379, 164] on span "14" at bounding box center [383, 161] width 42 height 23
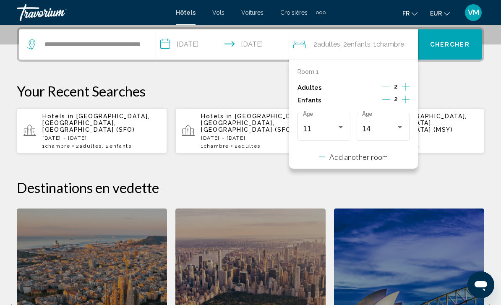
click at [462, 45] on span "Chercher" at bounding box center [450, 45] width 40 height 7
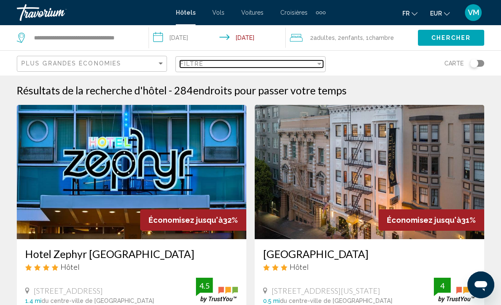
click at [308, 66] on div "Filtre" at bounding box center [248, 63] width 136 height 7
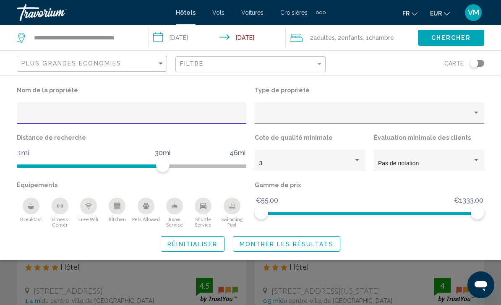
click at [215, 115] on input "Hotel Filters" at bounding box center [131, 116] width 221 height 7
type input "******"
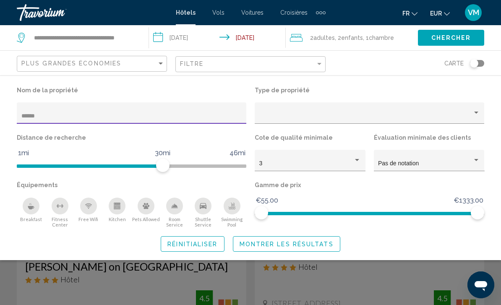
click at [270, 244] on span "Montrer les résultats" at bounding box center [287, 244] width 94 height 7
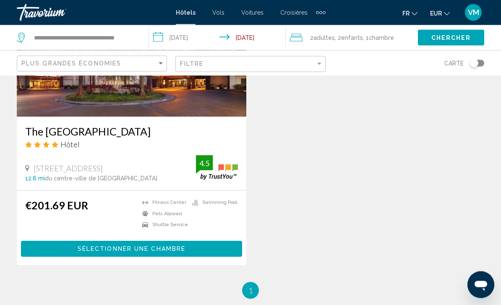
scroll to position [436, 0]
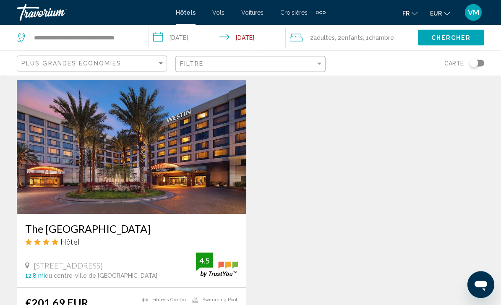
click at [444, 15] on icon "Change currency" at bounding box center [447, 14] width 6 height 6
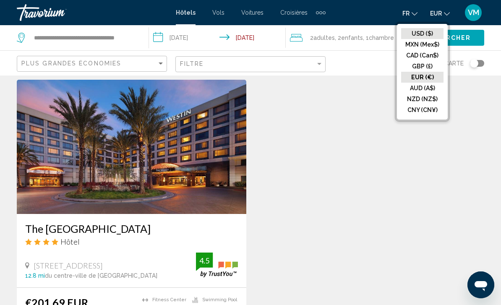
click at [429, 35] on button "USD ($)" at bounding box center [422, 33] width 42 height 11
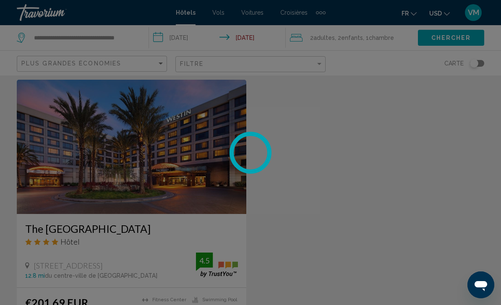
scroll to position [7, 0]
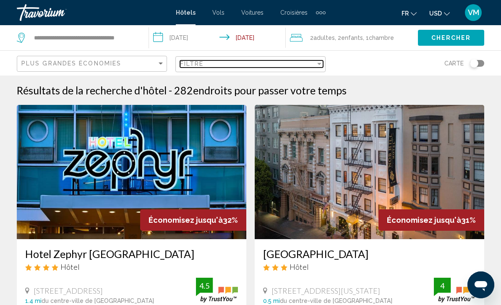
click at [305, 63] on div "Filtre" at bounding box center [248, 63] width 136 height 7
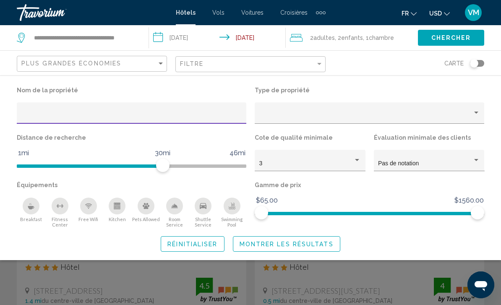
click at [221, 115] on input "Hotel Filters" at bounding box center [131, 116] width 221 height 7
type input "*****"
click at [293, 243] on span "Montrer les résultats" at bounding box center [287, 244] width 94 height 7
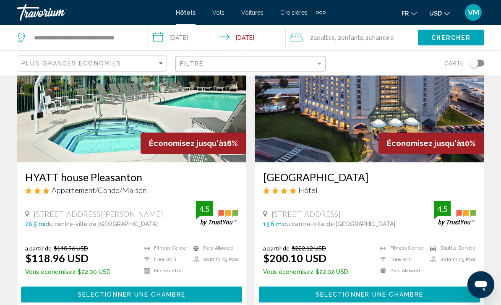
scroll to position [50, 0]
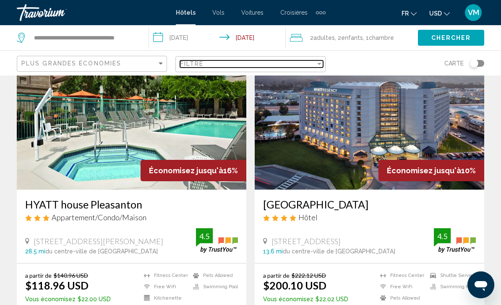
click at [317, 63] on div "Filter" at bounding box center [319, 64] width 4 height 2
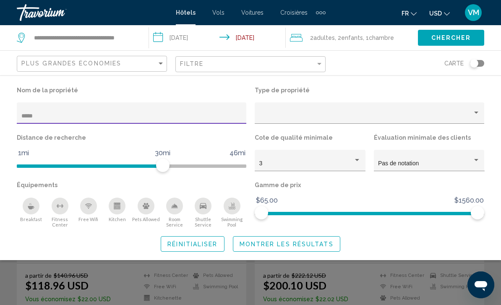
click at [215, 114] on input "*****" at bounding box center [131, 116] width 221 height 7
type input "*"
type input "******"
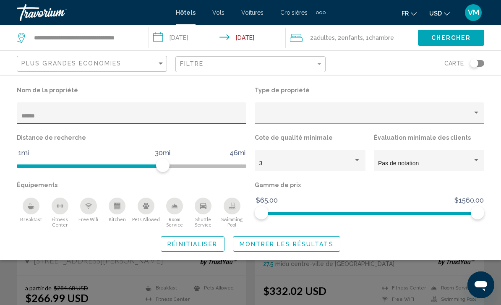
click at [324, 247] on span "Montrer les résultats" at bounding box center [287, 244] width 94 height 7
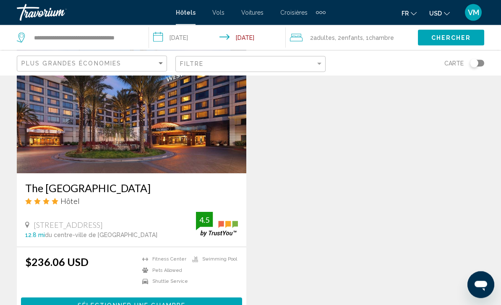
scroll to position [378, 0]
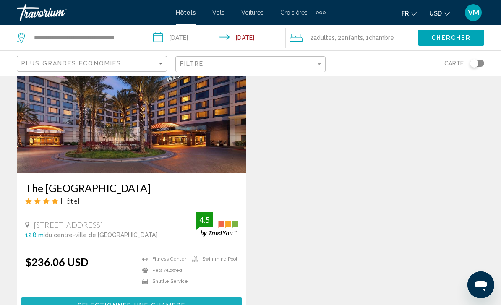
click at [218, 305] on button "Sélectionner une chambre" at bounding box center [131, 306] width 221 height 16
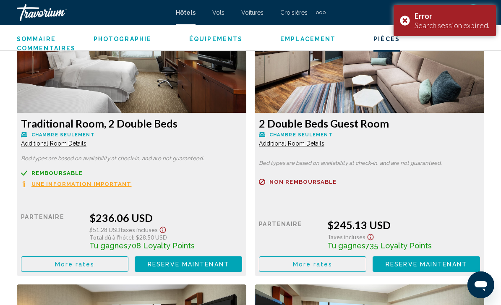
scroll to position [1328, 0]
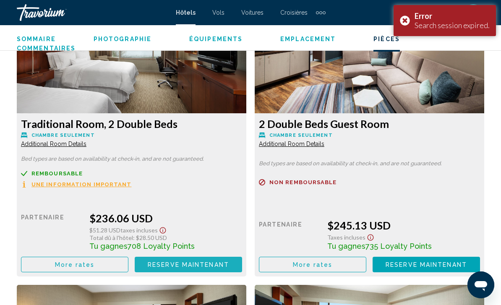
click at [208, 264] on span "Reserve maintenant" at bounding box center [188, 265] width 81 height 7
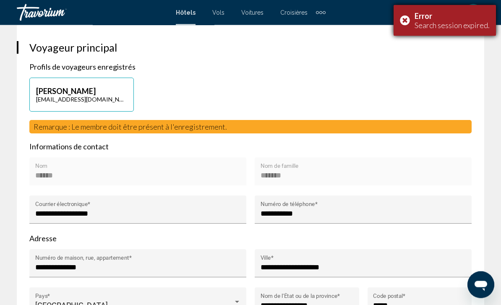
scroll to position [544, 0]
click at [411, 22] on div "Error Search session expired." at bounding box center [445, 20] width 102 height 31
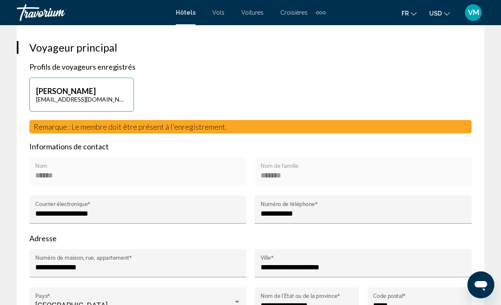
scroll to position [580, 0]
